Goal: Manage account settings

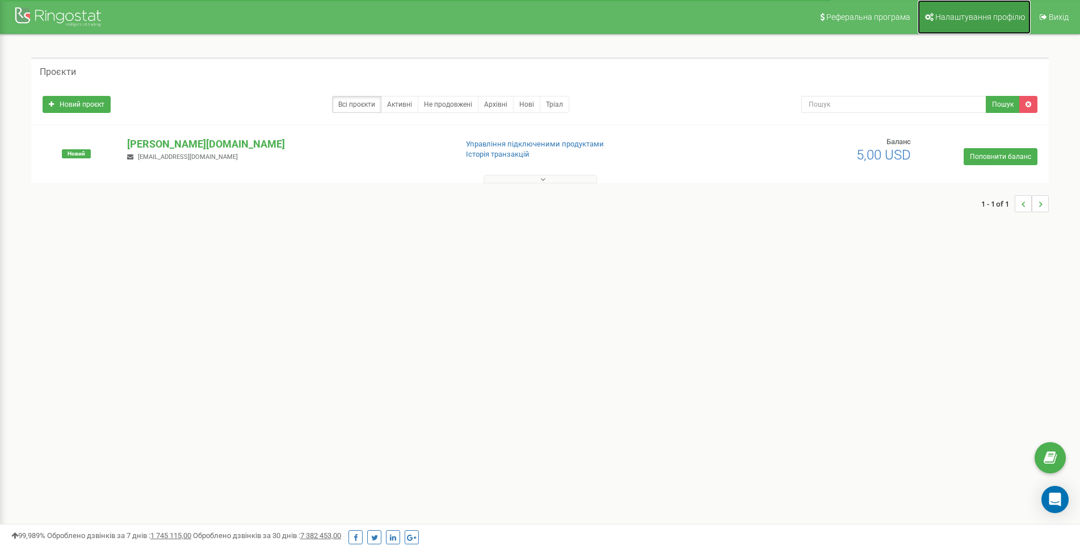
click at [967, 19] on span "Налаштування профілю" at bounding box center [980, 16] width 90 height 9
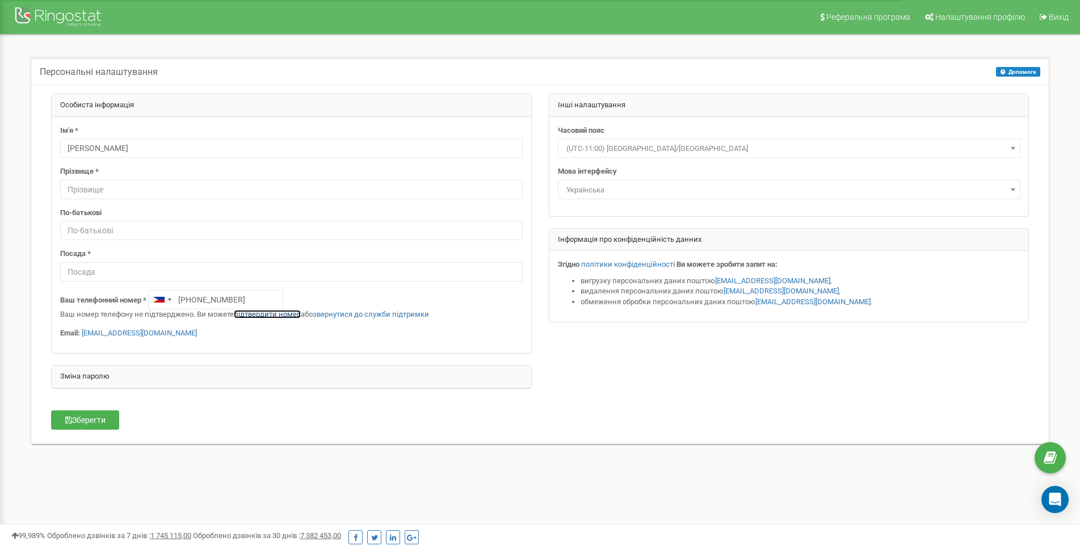
click at [266, 313] on link "підтвердити номер" at bounding box center [267, 314] width 67 height 9
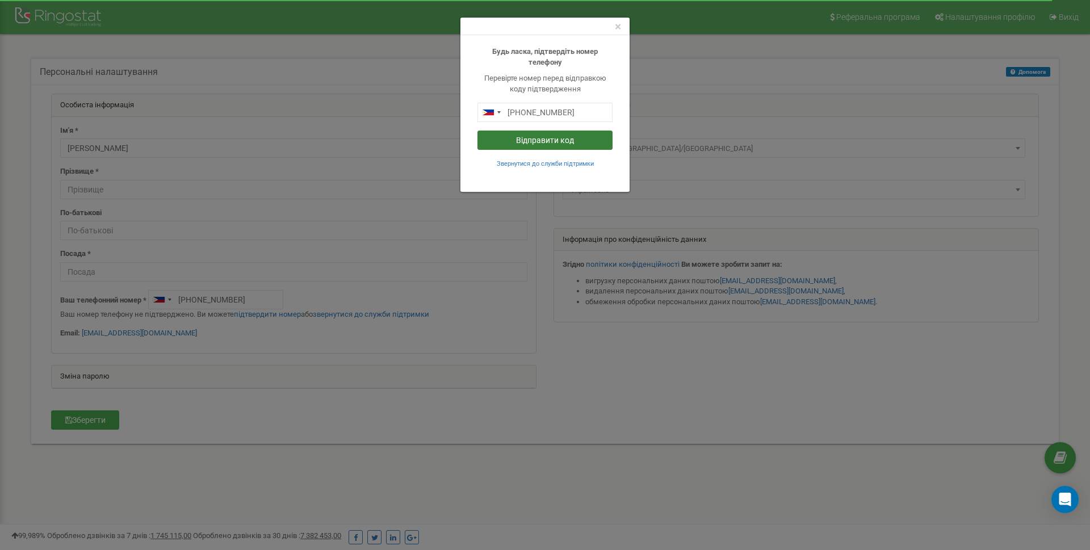
click at [545, 139] on button "Відправити код" at bounding box center [544, 140] width 135 height 19
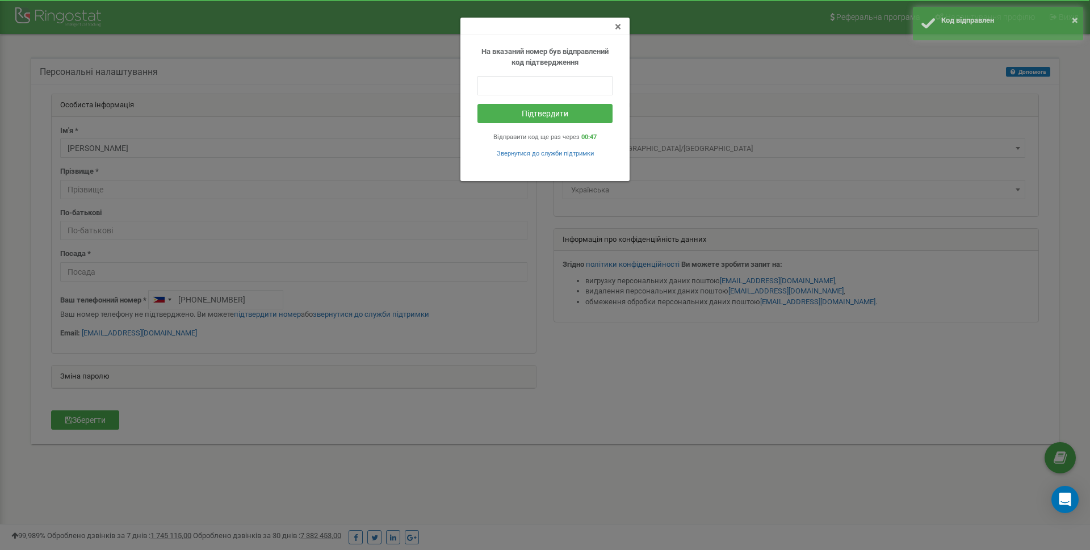
click at [617, 27] on span "×" at bounding box center [618, 27] width 6 height 14
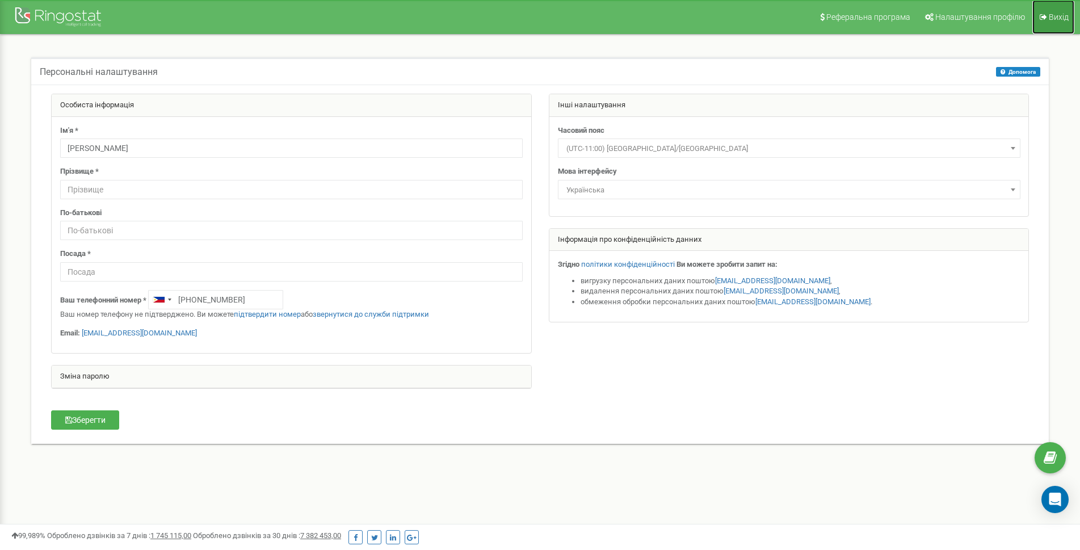
click at [1054, 14] on span "Вихід" at bounding box center [1059, 16] width 20 height 9
